Goal: Find specific page/section

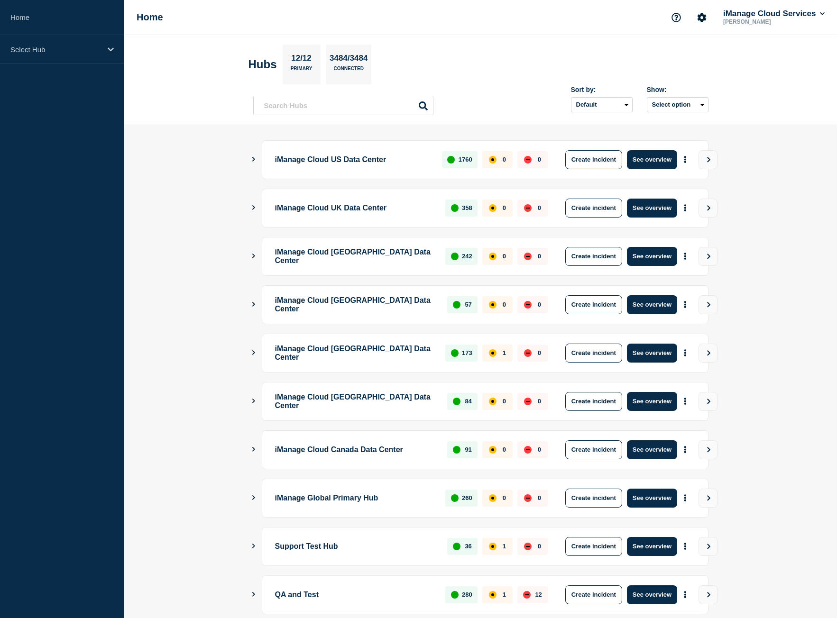
scroll to position [54, 0]
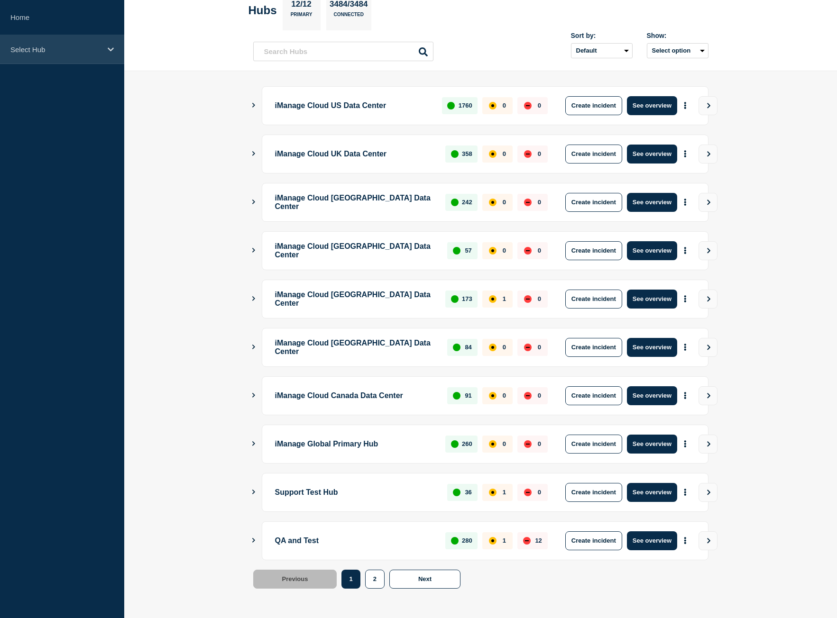
click at [114, 51] on div "Select Hub" at bounding box center [62, 49] width 124 height 29
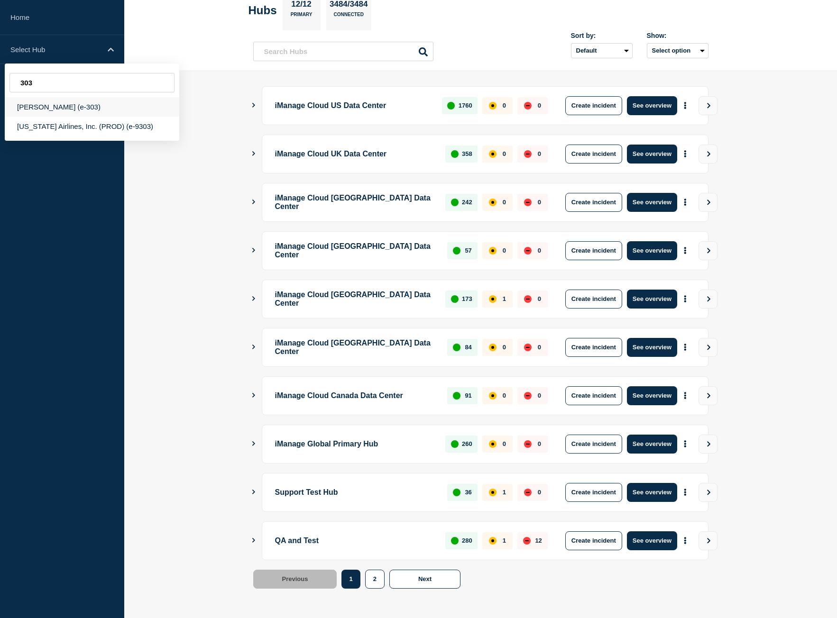
type input "303"
click at [92, 112] on div "[PERSON_NAME] (e-303)" at bounding box center [92, 106] width 174 height 19
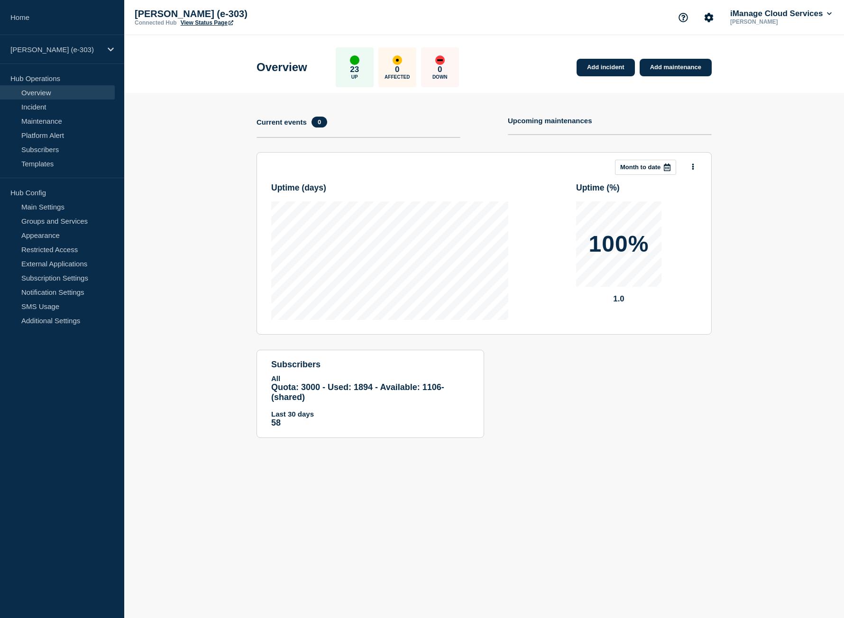
click at [213, 25] on link "View Status Page" at bounding box center [207, 22] width 53 height 7
